Goal: Task Accomplishment & Management: Manage account settings

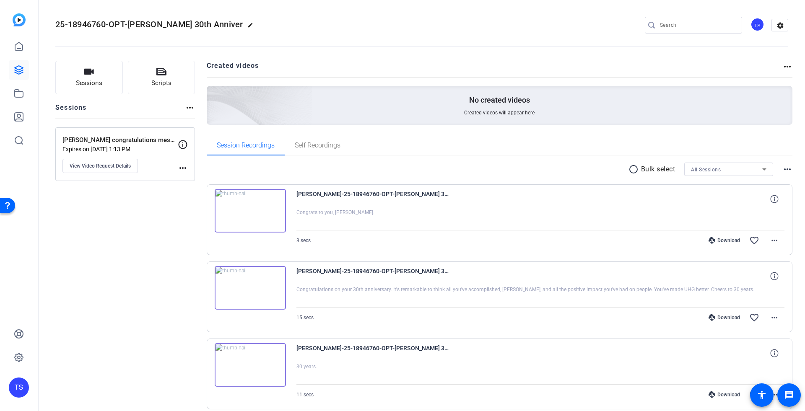
scroll to position [302, 0]
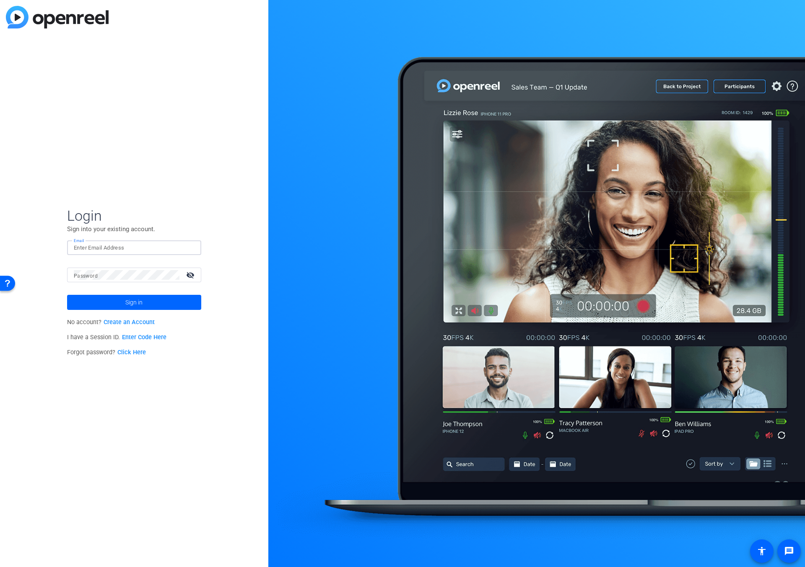
click at [129, 250] on input "Email" at bounding box center [134, 248] width 121 height 10
click at [96, 246] on input "Email" at bounding box center [134, 248] width 121 height 10
drag, startPoint x: 86, startPoint y: 246, endPoint x: 63, endPoint y: 245, distance: 22.6
click at [63, 245] on div "Login Sign into your existing account. Email tilt@tiltstudios@uhg.com Password …" at bounding box center [134, 283] width 268 height 567
type input "tiltstudios@uhg.com"
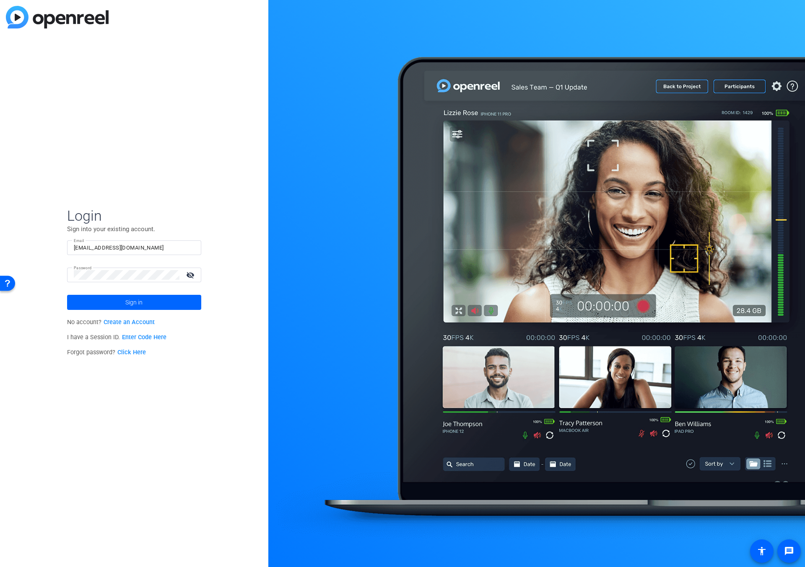
click at [189, 275] on mat-icon "visibility_off" at bounding box center [191, 275] width 20 height 12
click at [75, 274] on div "Password visibility" at bounding box center [137, 275] width 127 height 15
drag, startPoint x: 180, startPoint y: 273, endPoint x: 189, endPoint y: 271, distance: 8.5
click at [189, 271] on div "Password visibility" at bounding box center [137, 275] width 127 height 15
click at [52, 269] on div "Login Sign into your existing account. Email tiltstudios@uhg.com Password visib…" at bounding box center [134, 283] width 268 height 567
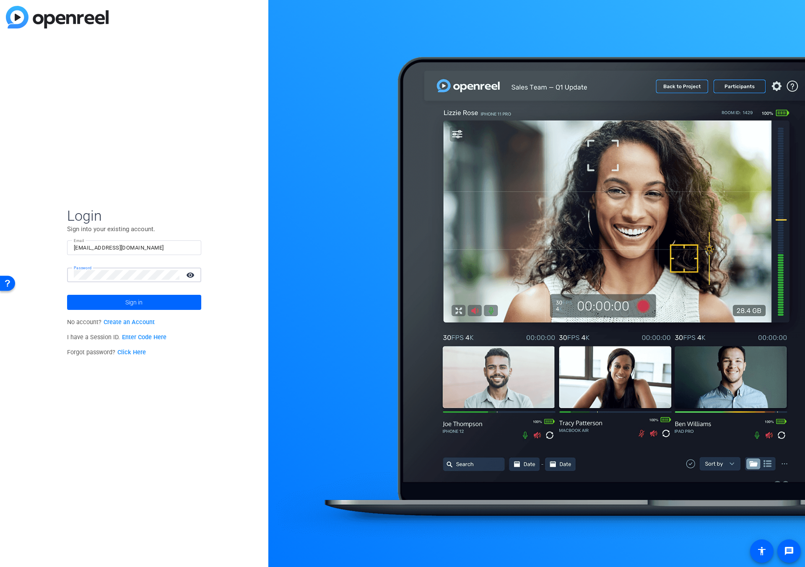
click at [62, 274] on div "Login Sign into your existing account. Email tiltstudios@uhg.com Password visib…" at bounding box center [134, 283] width 268 height 567
click at [165, 300] on span at bounding box center [134, 302] width 134 height 20
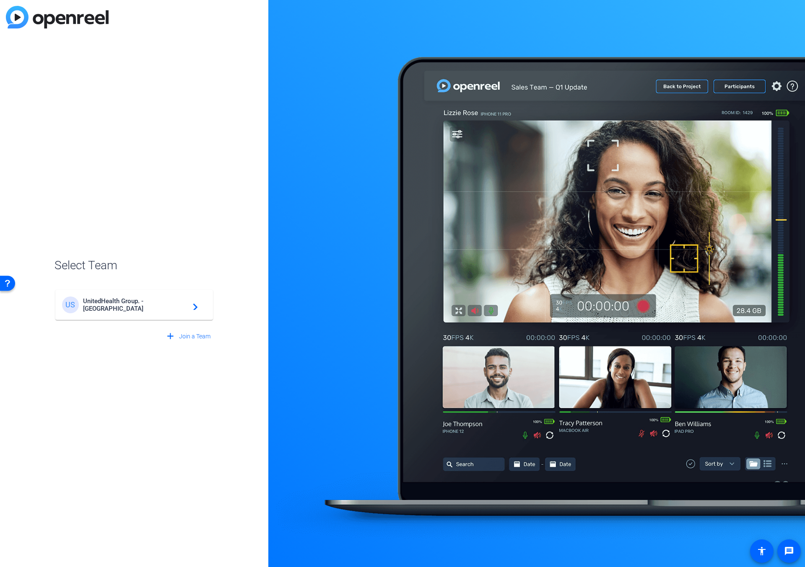
click at [178, 308] on span "UnitedHealth Group. - Tilt Studios" at bounding box center [135, 305] width 105 height 15
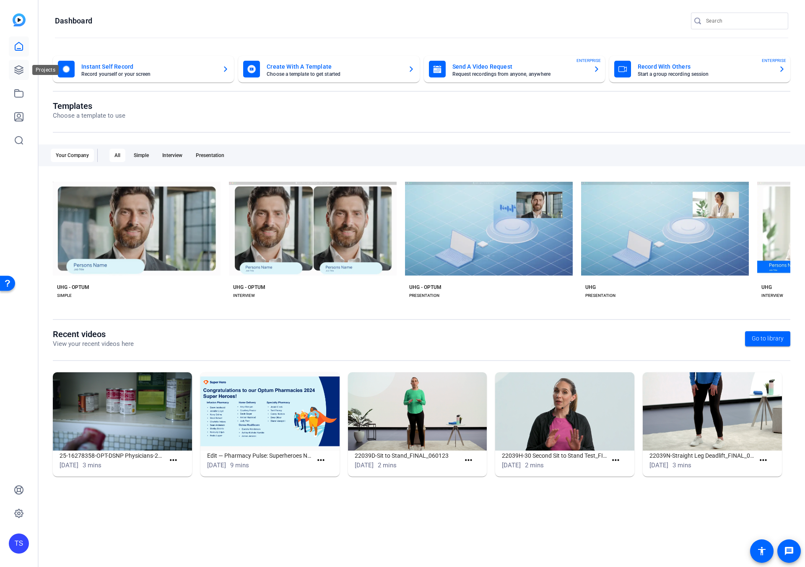
click at [19, 71] on icon at bounding box center [19, 70] width 8 height 8
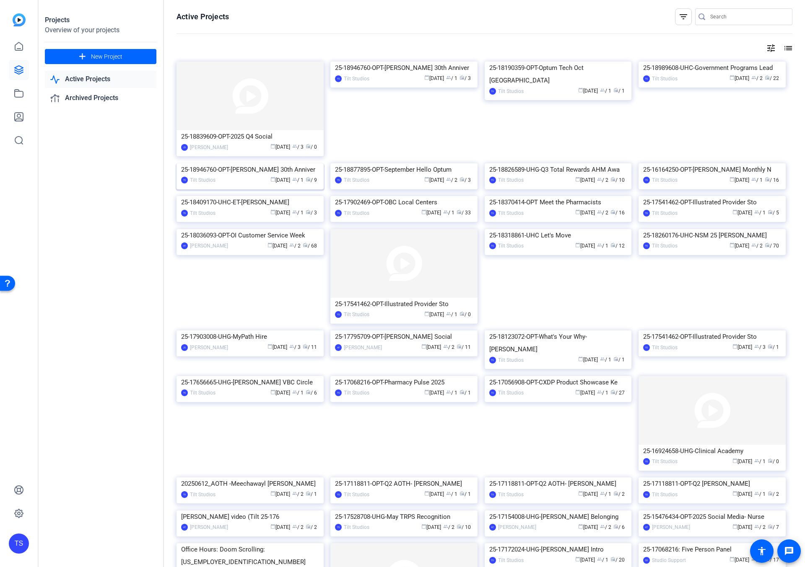
click at [254, 163] on img at bounding box center [249, 163] width 147 height 0
